Goal: Transaction & Acquisition: Purchase product/service

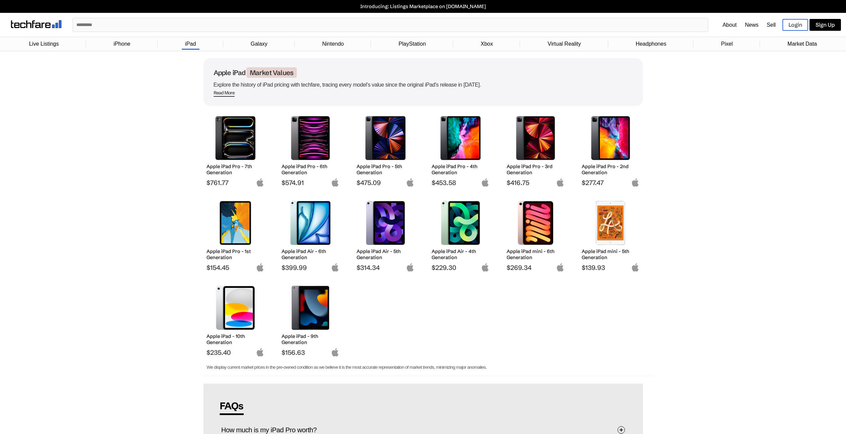
click at [295, 341] on h2 "Apple iPad - 9th Generation" at bounding box center [311, 339] width 58 height 12
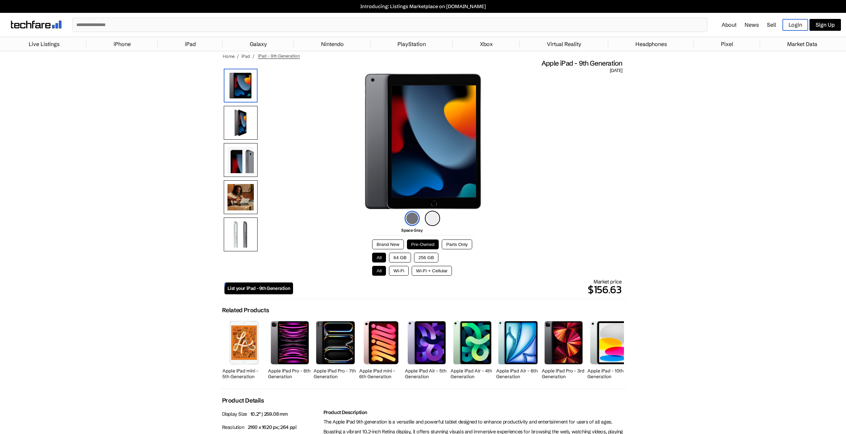
click at [423, 256] on button "256 GB" at bounding box center [426, 258] width 24 height 10
click at [422, 272] on button "Wi-Fi + Cellular" at bounding box center [432, 271] width 40 height 10
click at [407, 272] on button "Wi-Fi" at bounding box center [399, 271] width 20 height 10
click at [401, 258] on button "64 GB" at bounding box center [400, 258] width 22 height 10
click at [419, 257] on button "256 GB" at bounding box center [426, 258] width 24 height 10
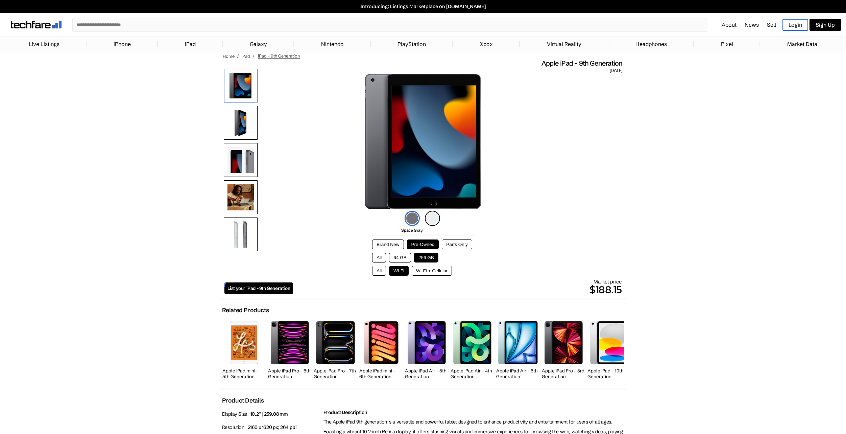
click at [457, 244] on button "Parts Only" at bounding box center [457, 244] width 30 height 10
click at [389, 242] on button "Brand New" at bounding box center [387, 244] width 31 height 10
click at [420, 244] on button "Pre-Owned" at bounding box center [423, 244] width 32 height 10
